Goal: Contribute content: Contribute content

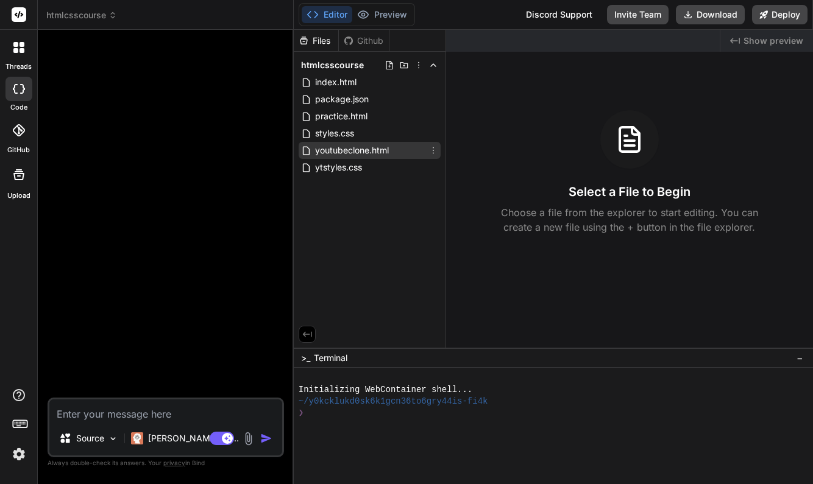
click at [345, 152] on span "youtubeclone.html" at bounding box center [352, 150] width 76 height 15
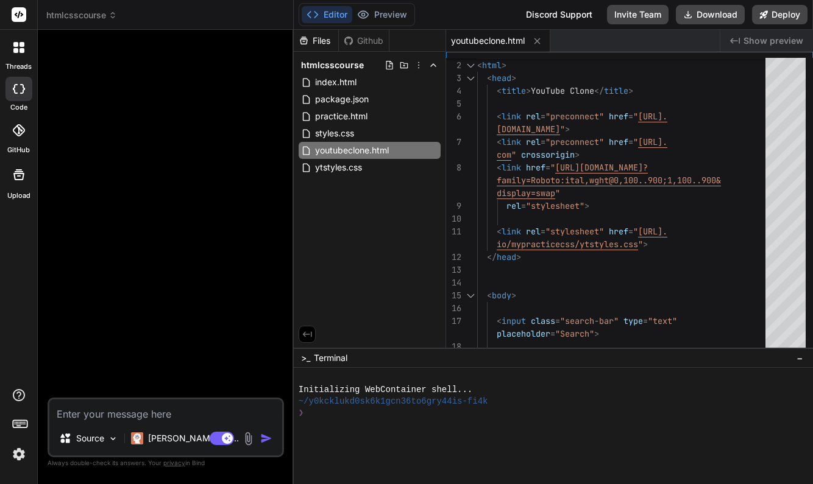
type textarea "x"
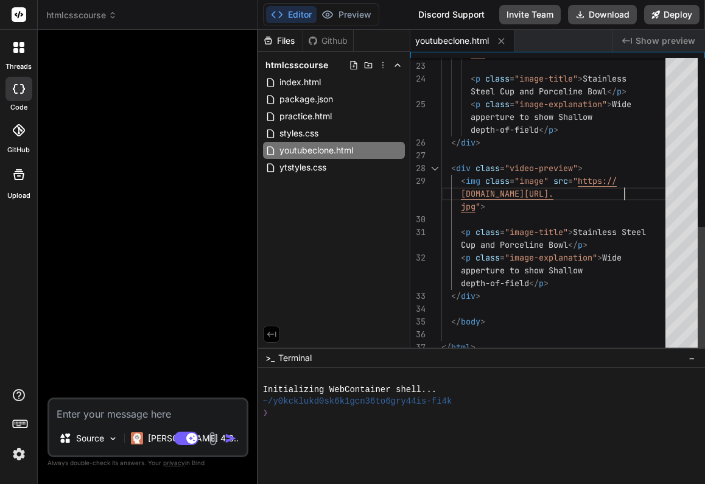
scroll to position [13, 0]
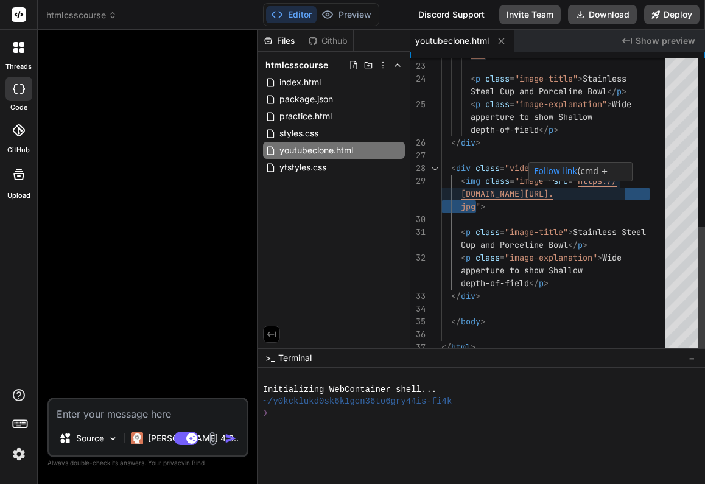
drag, startPoint x: 626, startPoint y: 192, endPoint x: 476, endPoint y: 206, distance: 150.4
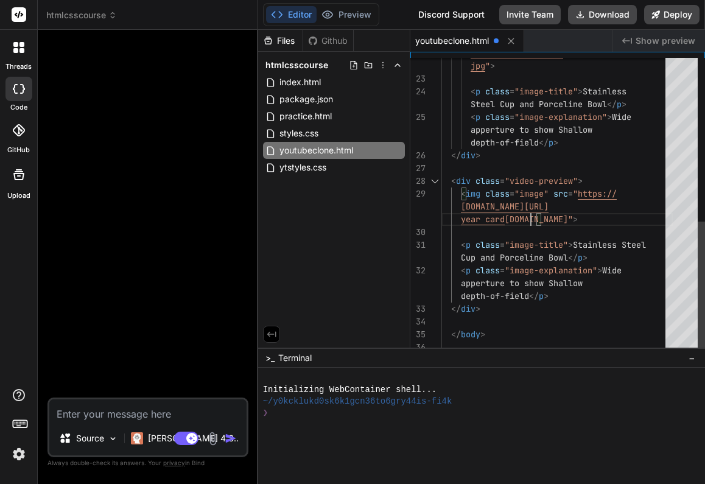
scroll to position [26, 0]
click at [575, 226] on div at bounding box center [557, 232] width 231 height 13
click at [559, 222] on div "year card 2.png " >" at bounding box center [557, 219] width 231 height 13
click at [556, 219] on div "year card 2.png " >" at bounding box center [557, 219] width 231 height 13
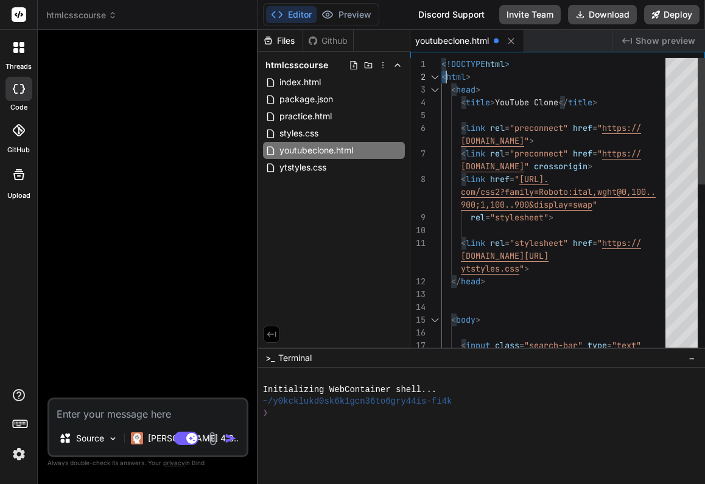
scroll to position [0, 0]
click at [441, 63] on div at bounding box center [426, 64] width 31 height 13
drag, startPoint x: 442, startPoint y: 63, endPoint x: 429, endPoint y: 47, distance: 20.4
click at [429, 47] on div "youtubeclone.html Created with Pixso. Show preview 17 12 13 14 15 16 8 9 10 11 …" at bounding box center [558, 189] width 295 height 318
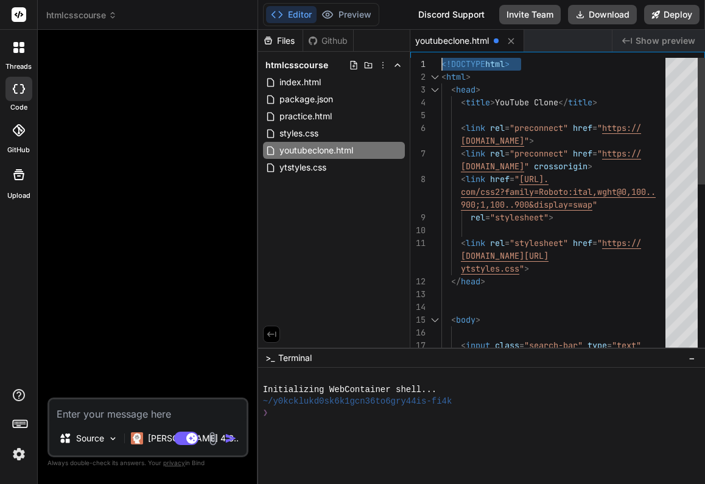
drag, startPoint x: 442, startPoint y: 63, endPoint x: 447, endPoint y: 58, distance: 7.3
click at [447, 58] on span "<!DOCTYPE" at bounding box center [464, 63] width 44 height 11
drag, startPoint x: 443, startPoint y: 61, endPoint x: 525, endPoint y: 74, distance: 83.2
click at [515, 74] on div "< input class = "search-bar" type = "text" placeholder = "Search" > </ head > <…" at bounding box center [557, 403] width 231 height 691
click at [529, 74] on div "< html >" at bounding box center [557, 77] width 231 height 13
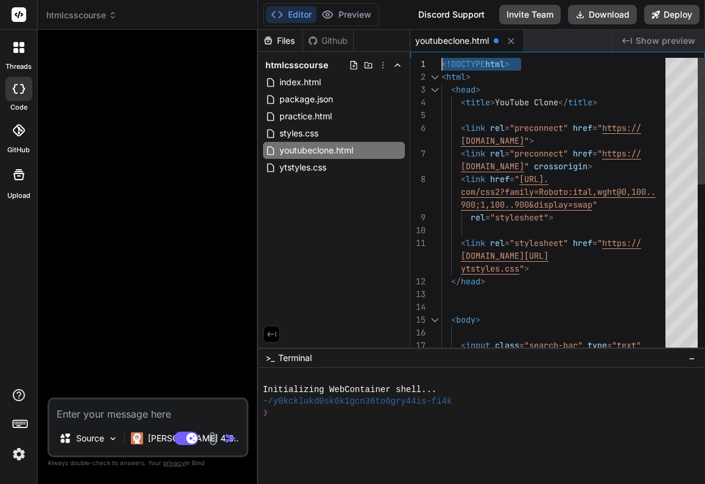
scroll to position [13, 0]
click at [444, 63] on span "<!DOCTYPE" at bounding box center [464, 63] width 44 height 11
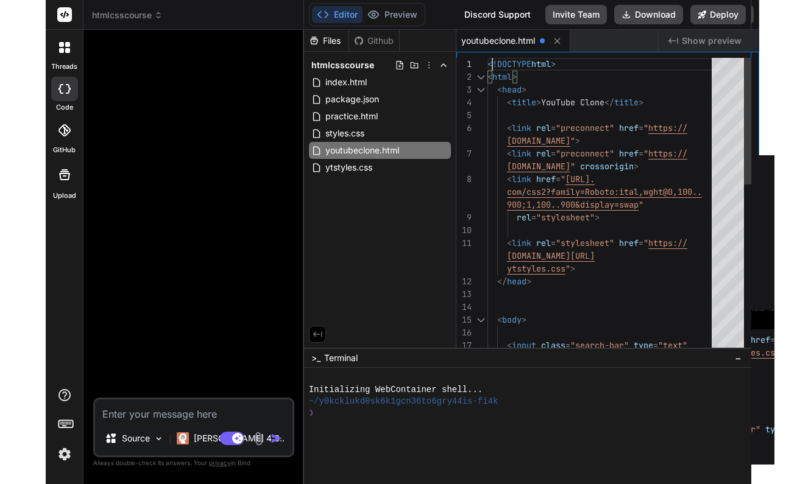
scroll to position [0, 0]
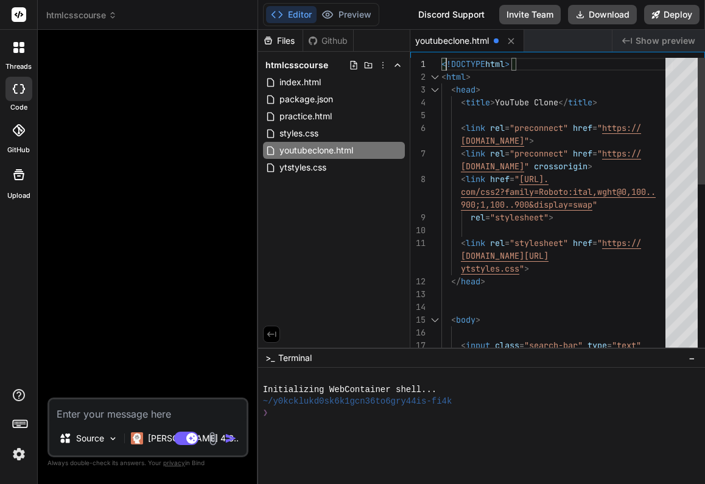
click at [443, 63] on span "<!DOCTYPE" at bounding box center [464, 63] width 44 height 11
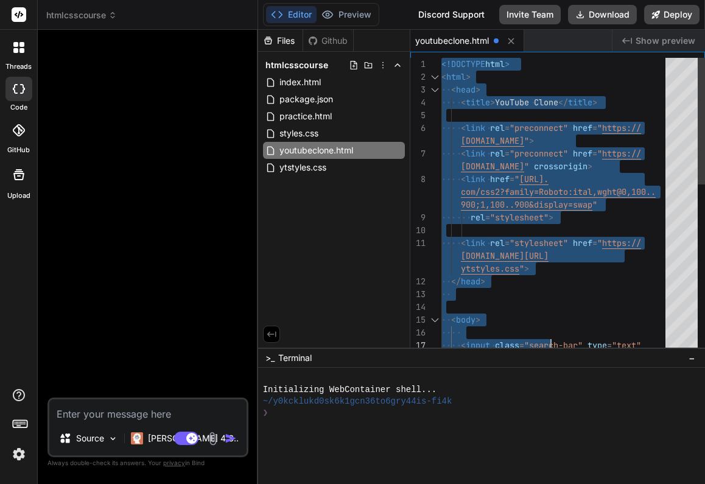
type textarea "<!DOCTYPE html> <html> <head> <title>YouTube Clone</title> <link rel="preconnec…"
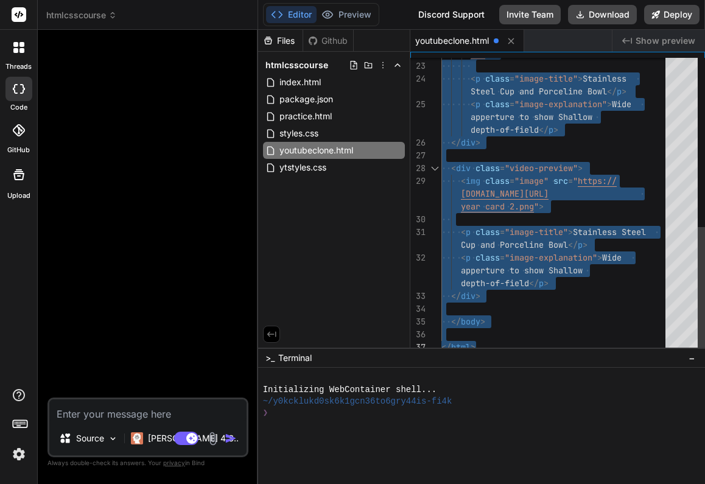
drag, startPoint x: 443, startPoint y: 63, endPoint x: 563, endPoint y: 411, distance: 367.6
type textarea "x"
type textarea "<!DOCTYPE html> <html> <head> <title>YouTube Clone</title> <link rel="preconnec…"
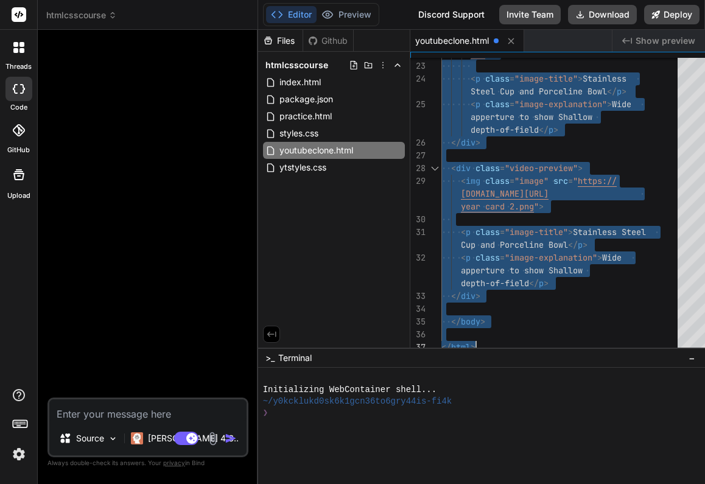
type textarea "x"
type textarea "<!DOCTYPE html> <html> <head> <title>YouTube Clone</title> <link rel="preconnec…"
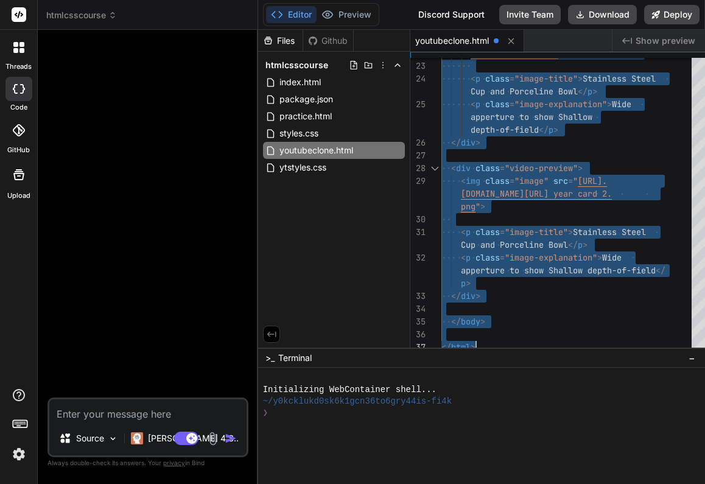
type textarea "x"
type textarea "<!DOCTYPE html> <html> <head> <title>YouTube Clone</title> <link rel="preconnec…"
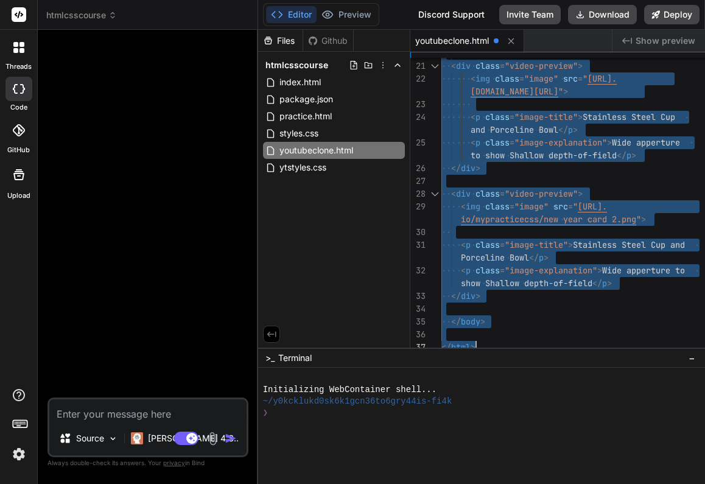
type textarea "x"
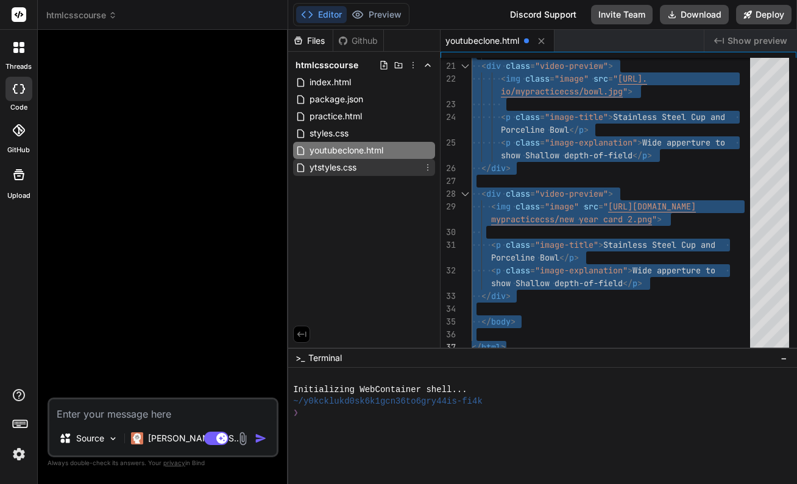
click at [350, 170] on span "ytstyles.css" at bounding box center [332, 167] width 49 height 15
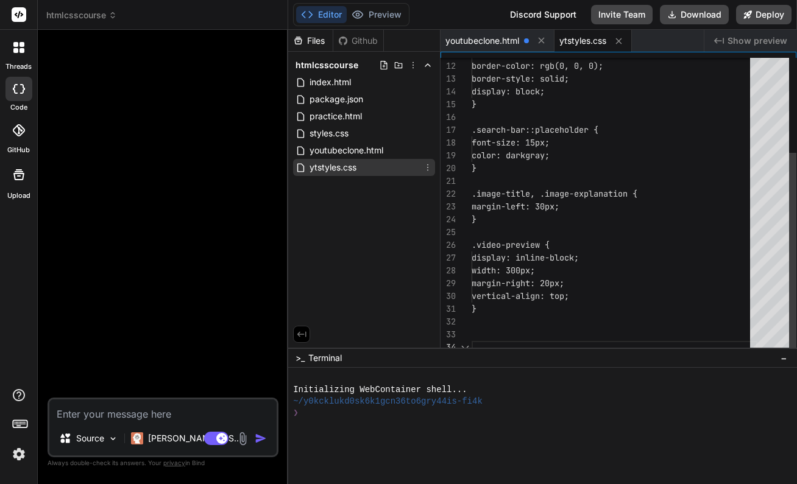
scroll to position [38, 0]
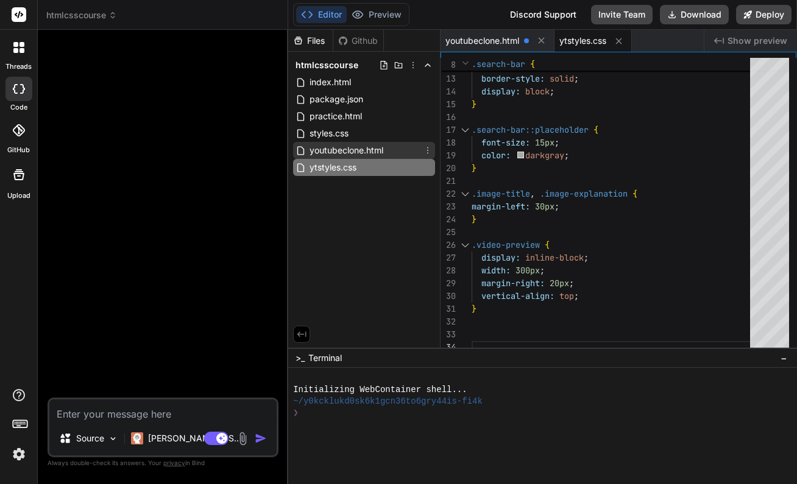
click at [377, 150] on span "youtubeclone.html" at bounding box center [346, 150] width 76 height 15
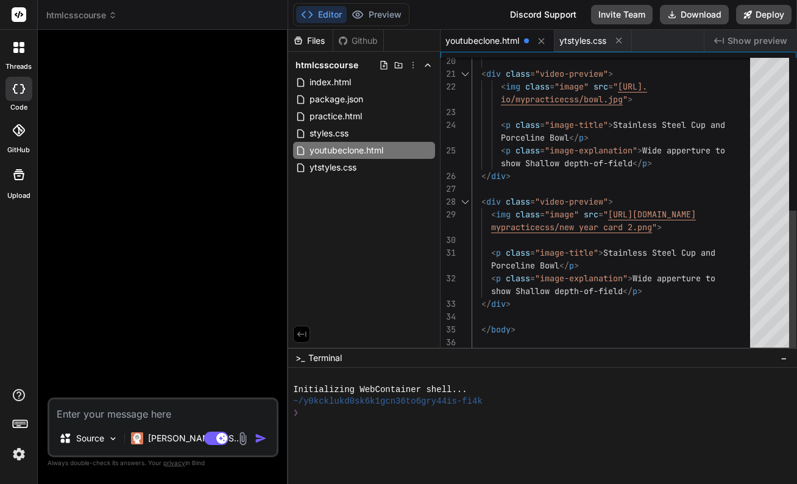
scroll to position [102, 0]
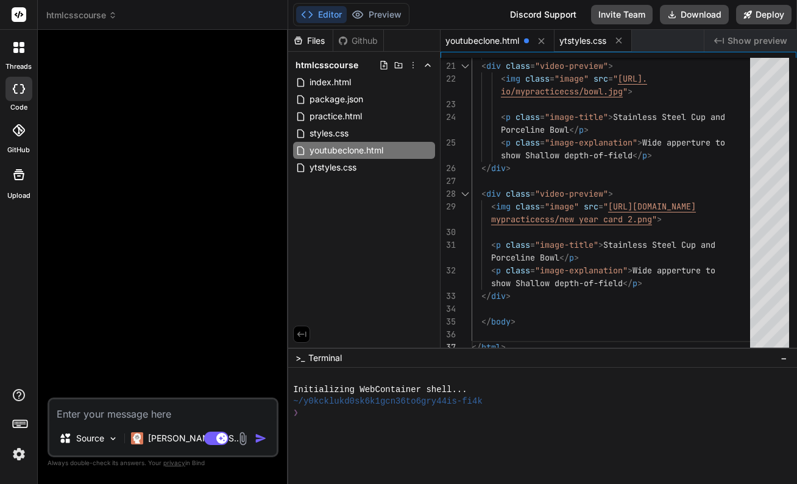
click at [610, 50] on div "ytstyles.css" at bounding box center [592, 41] width 77 height 22
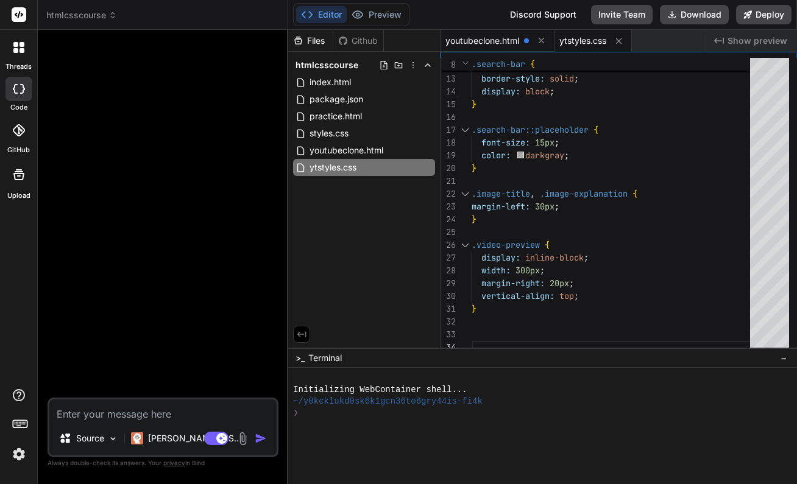
click at [501, 40] on span "youtubeclone.html" at bounding box center [482, 41] width 74 height 12
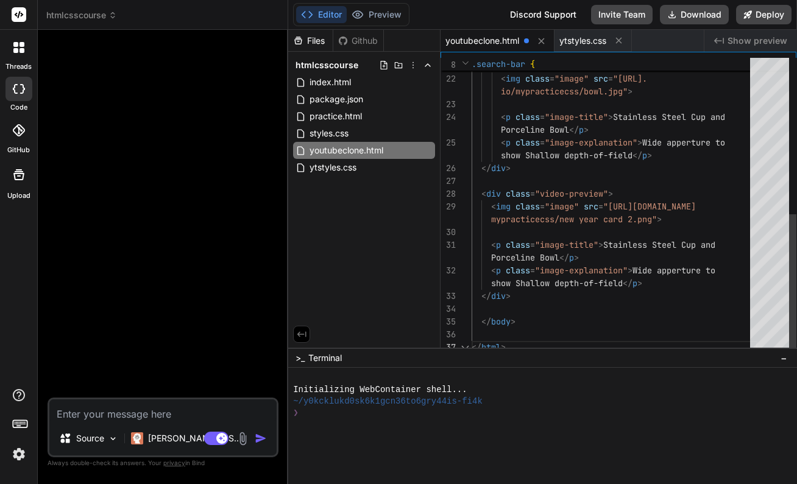
scroll to position [102, 0]
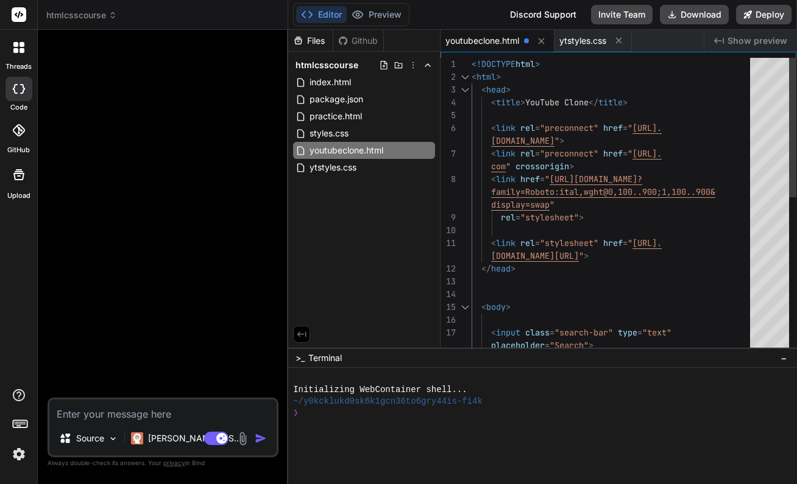
click at [473, 65] on span "<!DOCTYPE" at bounding box center [493, 63] width 44 height 11
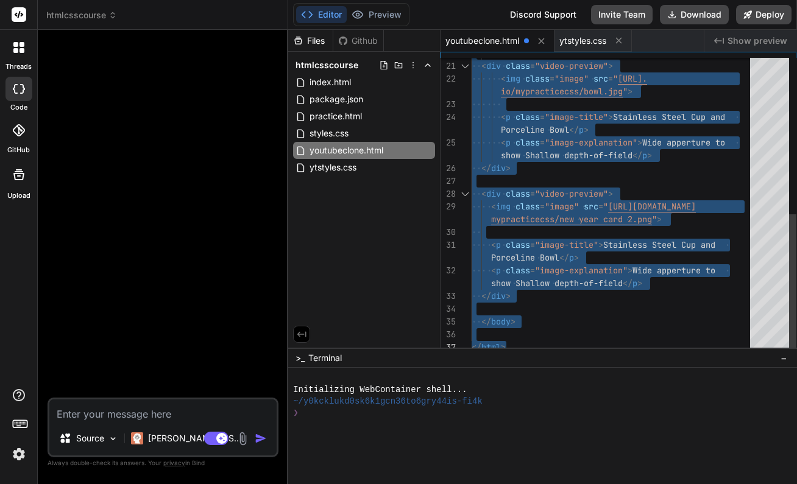
drag, startPoint x: 473, startPoint y: 62, endPoint x: 596, endPoint y: 417, distance: 376.6
click at [596, 417] on div "Files Github htmlcsscourse index.html package.json practice.html styles.css you…" at bounding box center [542, 257] width 509 height 454
click at [683, 300] on div "</ div >" at bounding box center [614, 296] width 286 height 13
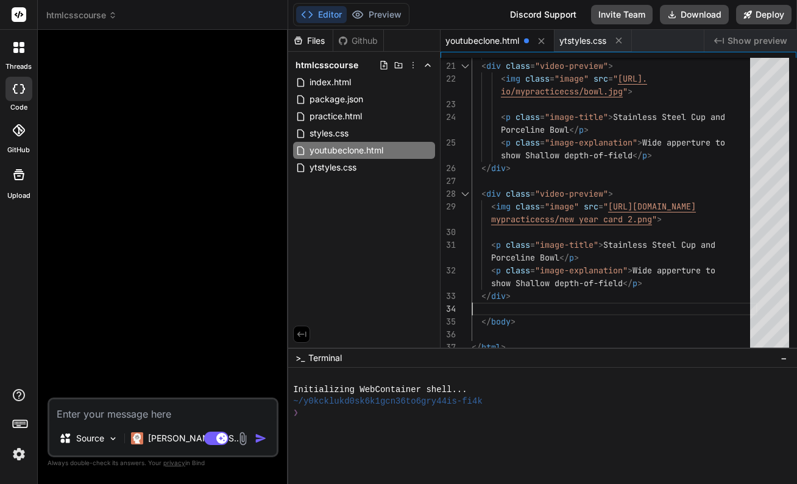
scroll to position [64, 0]
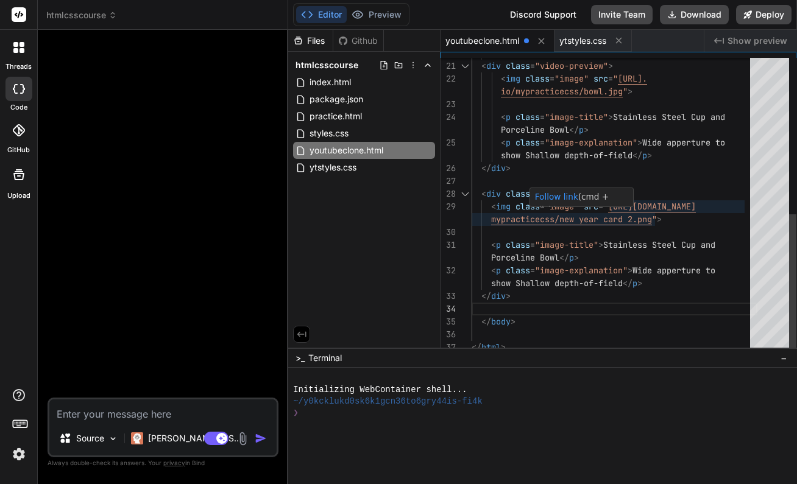
click at [630, 219] on span "mypracticecss/new year card 2.png" at bounding box center [571, 219] width 161 height 11
click at [671, 220] on div "mypracticecss/graphics2.png " >" at bounding box center [614, 219] width 286 height 13
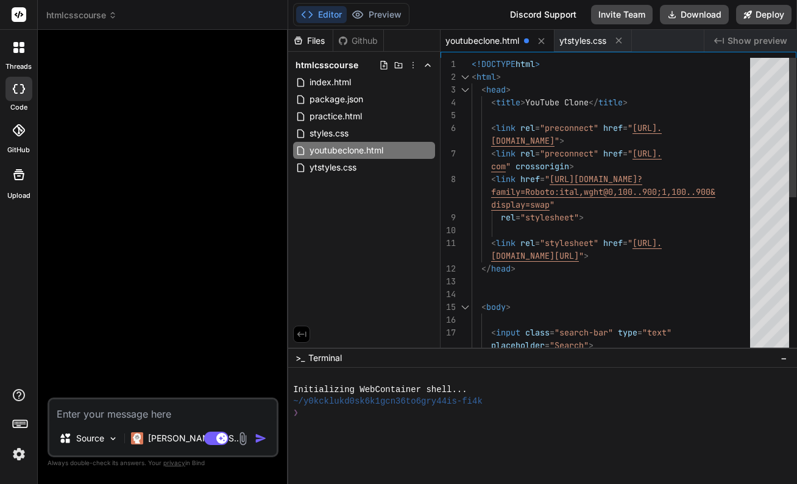
click at [473, 62] on span "<!DOCTYPE" at bounding box center [493, 63] width 44 height 11
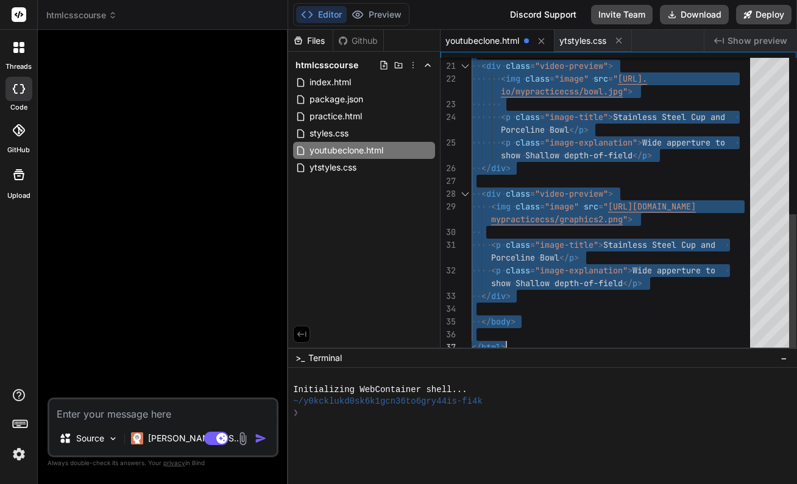
drag, startPoint x: 473, startPoint y: 62, endPoint x: 575, endPoint y: 375, distance: 329.4
click at [672, 391] on div "Initializing WebContainer shell..." at bounding box center [537, 390] width 488 height 12
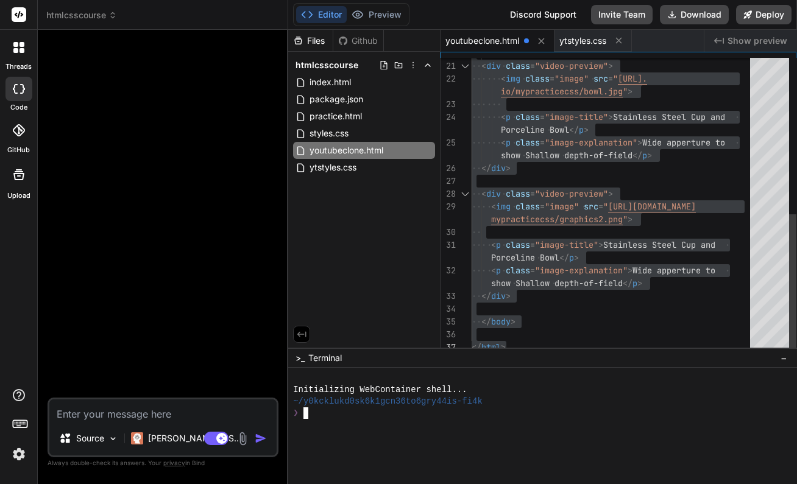
type textarea "<p class="image-title"> Stainless Steel Cup and Porceline Bowl</p> <p class="im…"
click at [664, 321] on div "</ body >" at bounding box center [614, 322] width 286 height 13
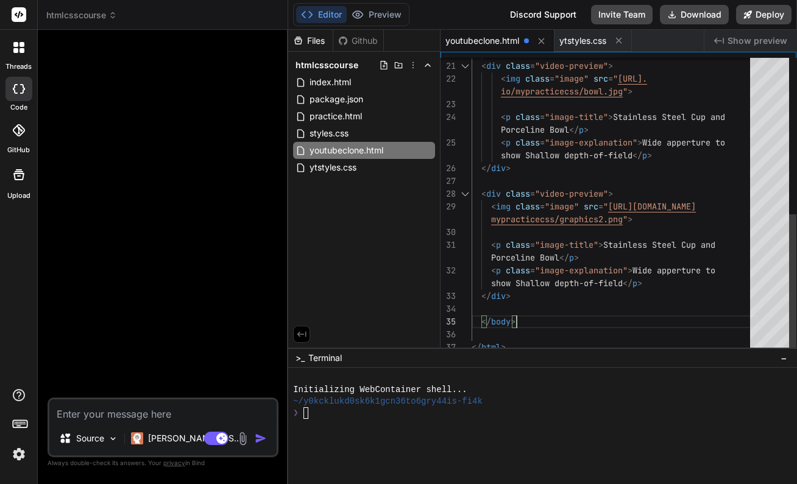
scroll to position [77, 0]
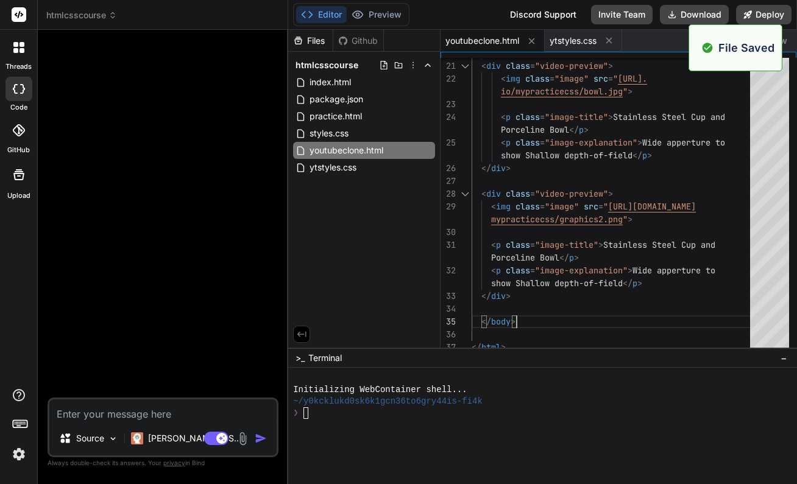
click at [625, 406] on div "~/y0kcklukd0sk6k1gcn36to6gry44is-fi4k" at bounding box center [537, 402] width 488 height 12
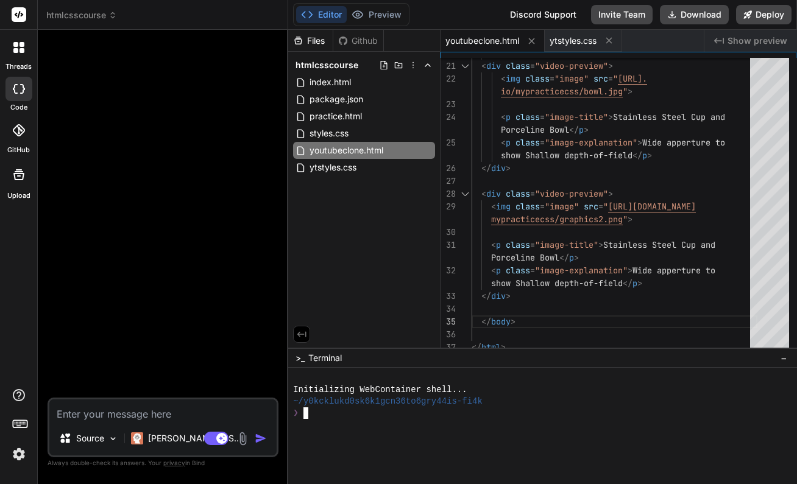
scroll to position [1, 0]
